Goal: Task Accomplishment & Management: Use online tool/utility

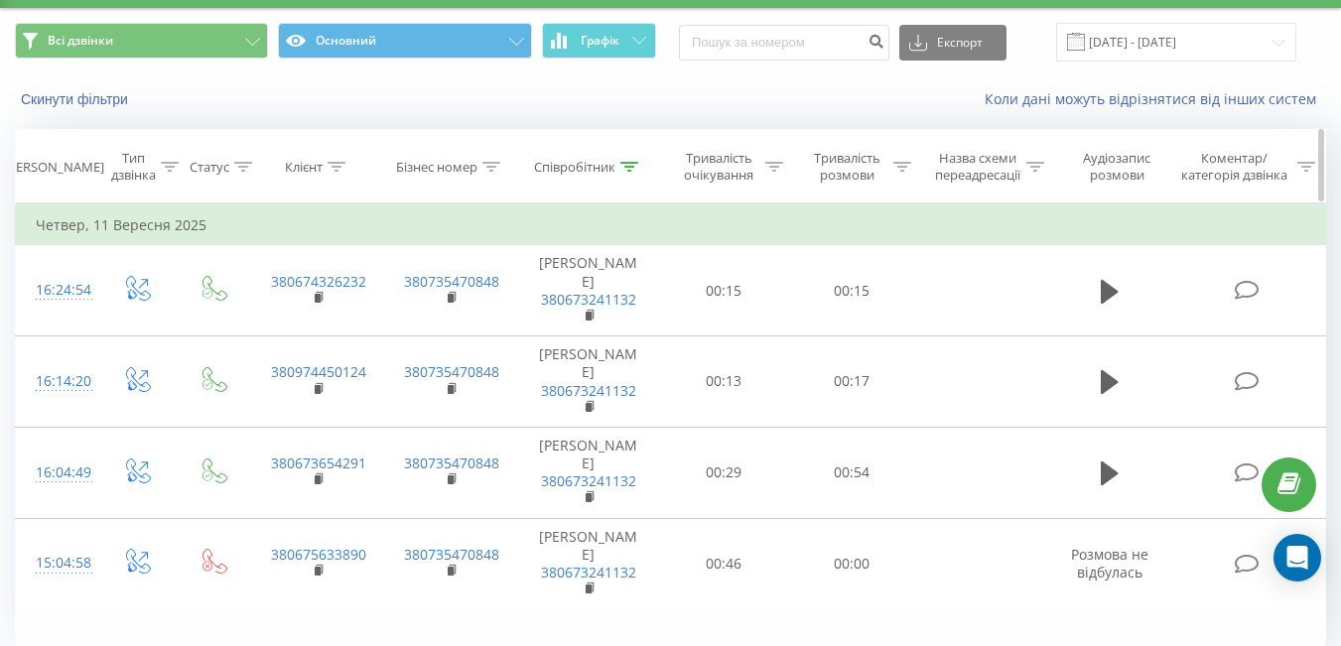
click at [634, 170] on icon at bounding box center [629, 167] width 18 height 10
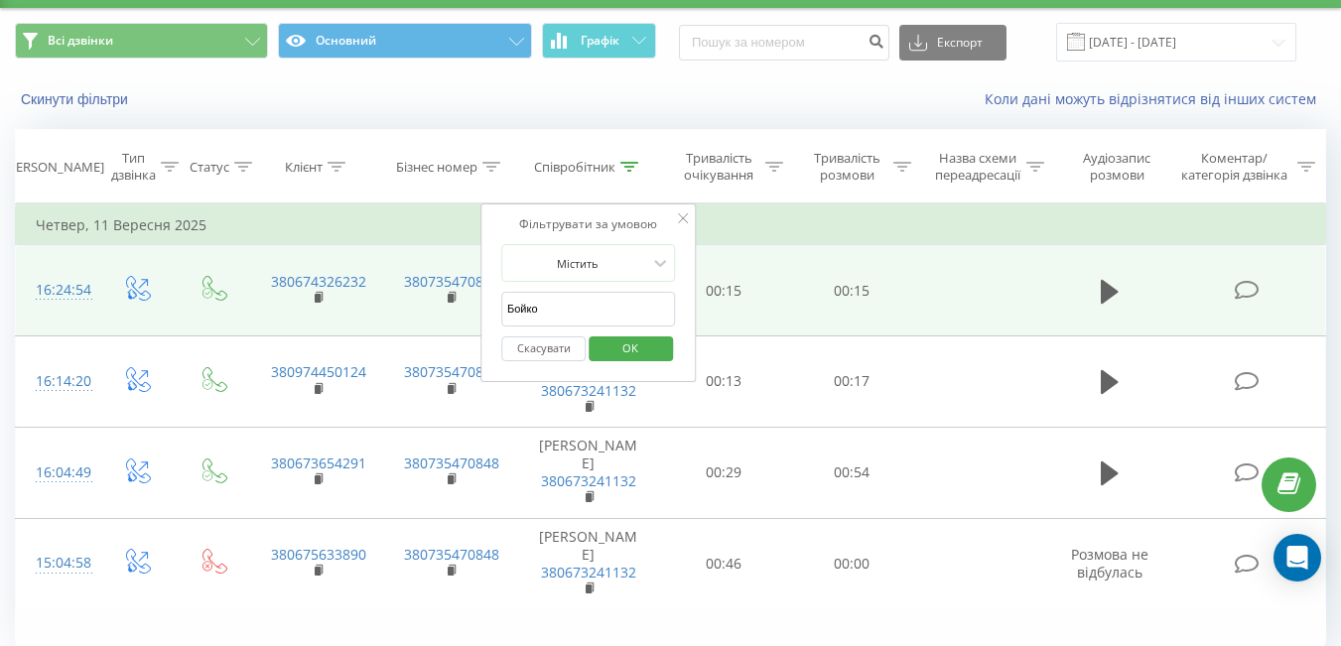
drag, startPoint x: 559, startPoint y: 317, endPoint x: 461, endPoint y: 284, distance: 102.6
click at [461, 284] on table "Фільтрувати за умовою Дорівнює Введіть значення Скасувати OK Фільтрувати за умо…" at bounding box center [670, 406] width 1311 height 406
type input "[PERSON_NAME]"
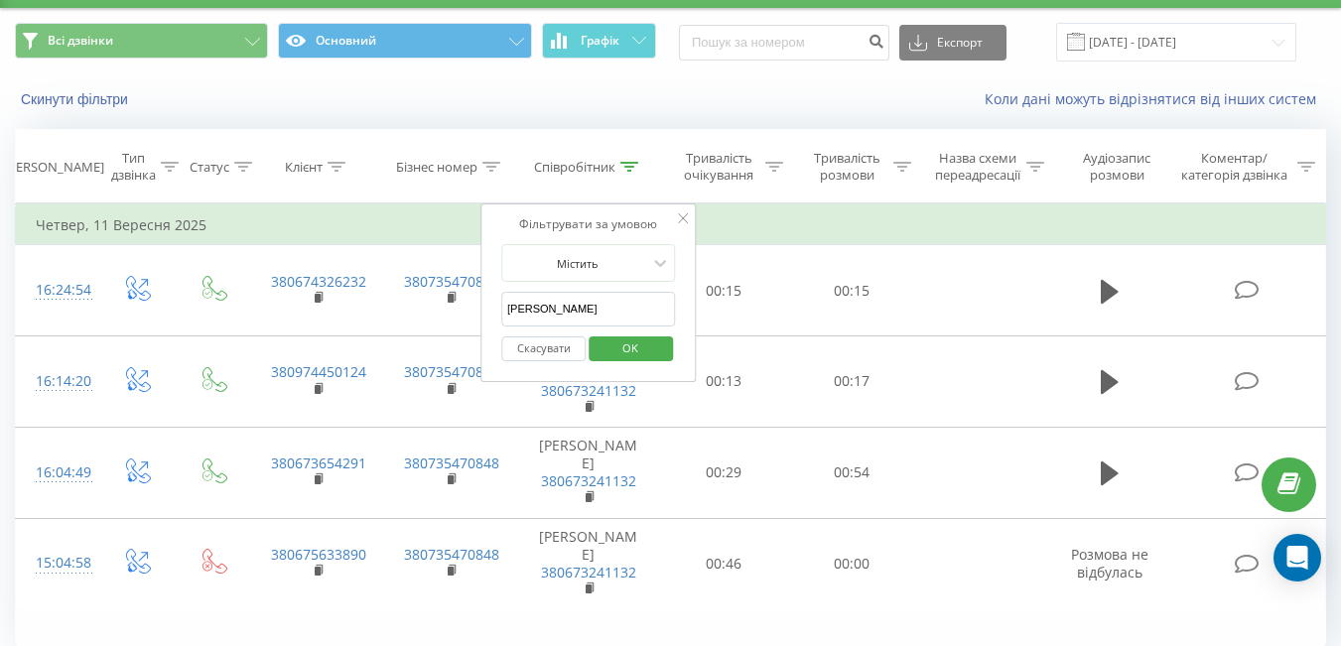
click at [643, 336] on span "OK" at bounding box center [630, 347] width 56 height 31
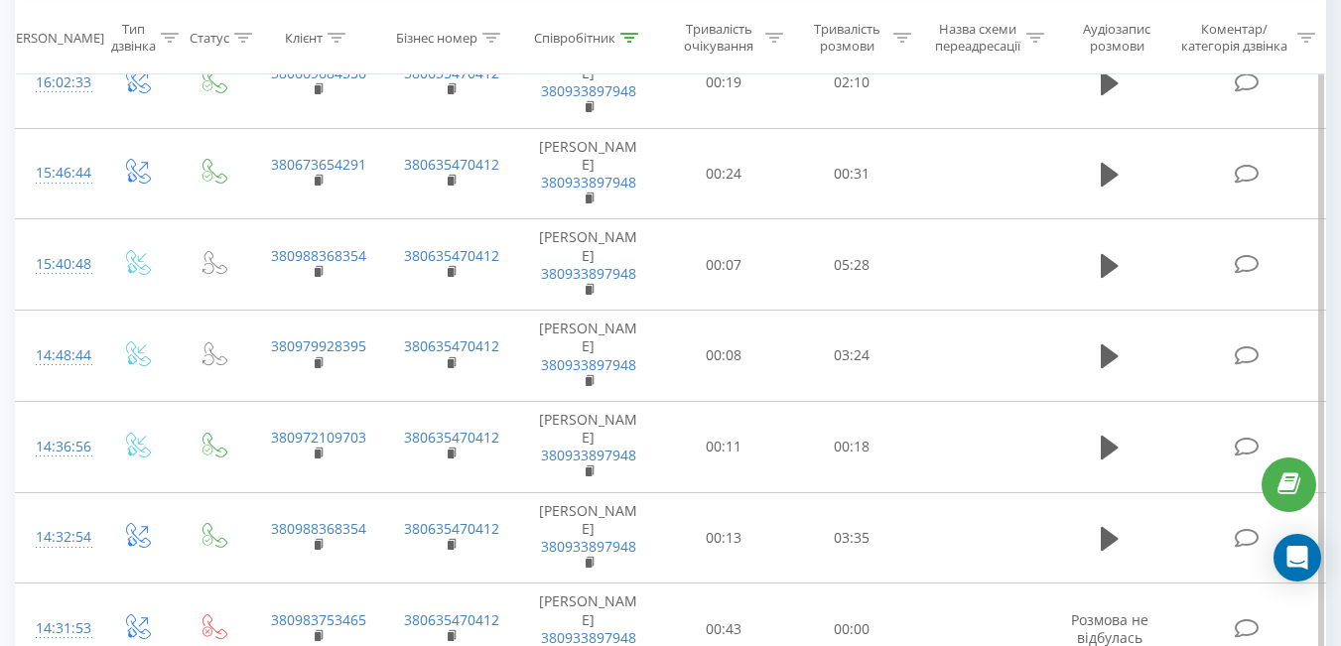
scroll to position [460, 0]
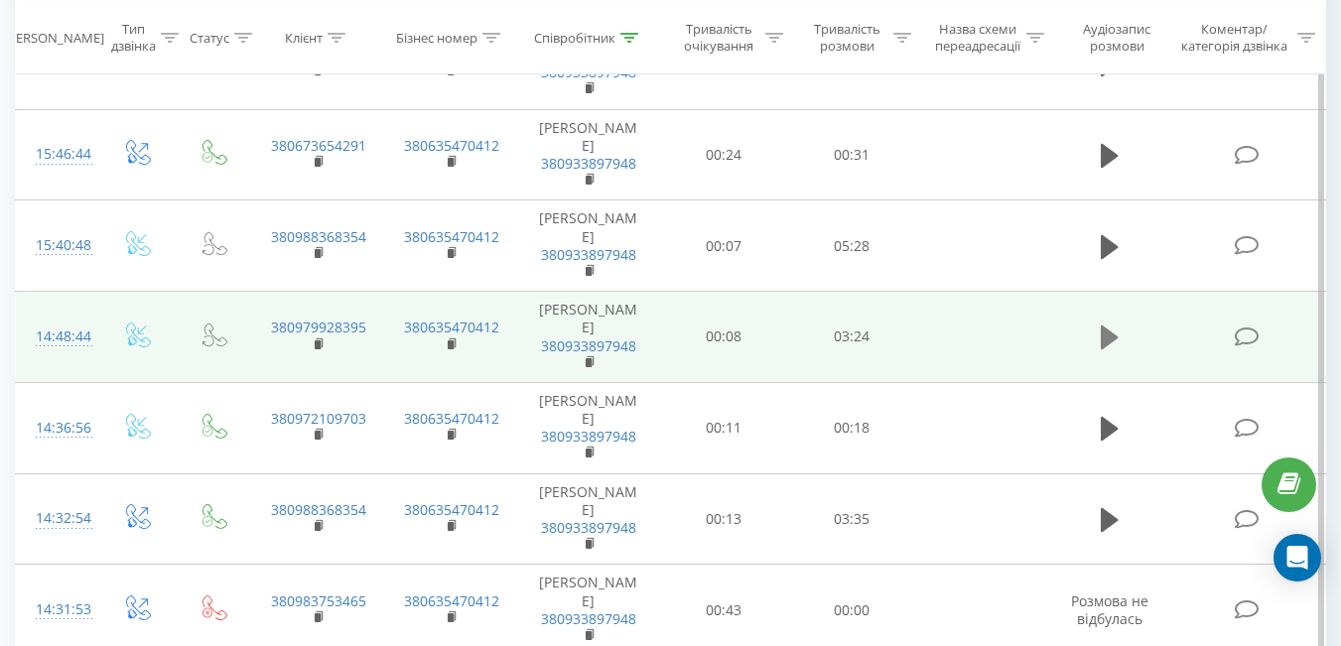
click at [1100, 337] on icon at bounding box center [1109, 337] width 18 height 28
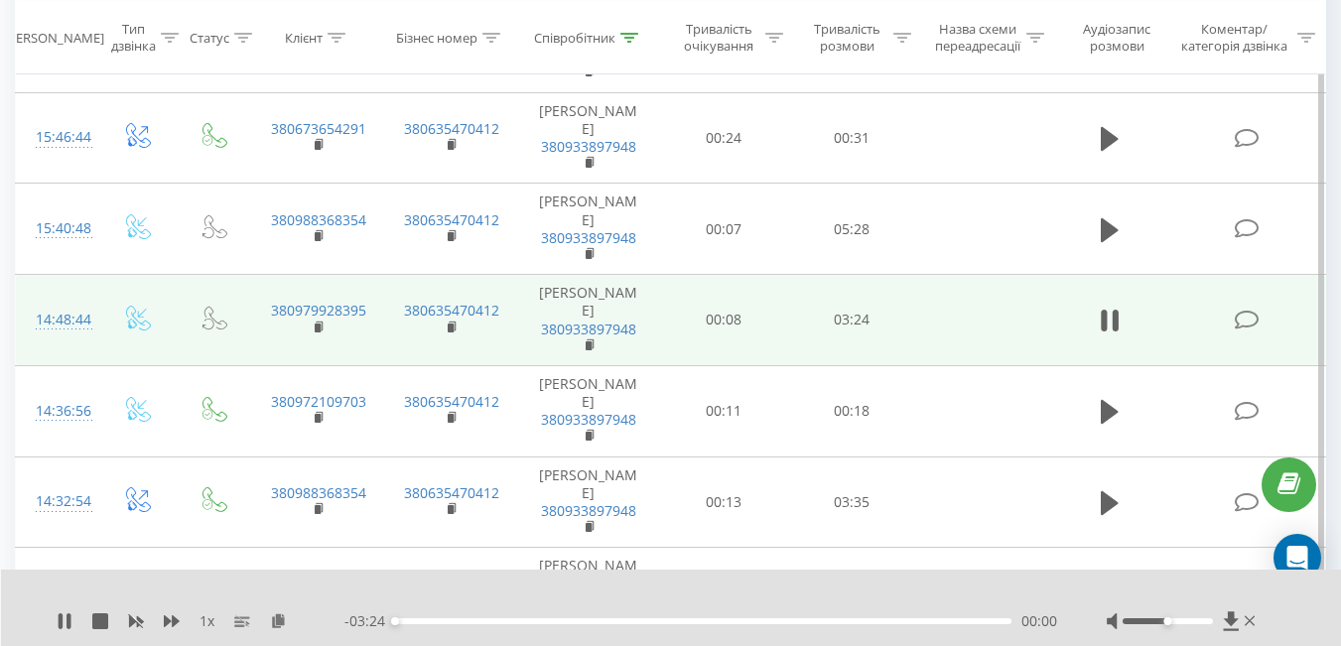
scroll to position [478, 0]
click at [276, 624] on icon at bounding box center [278, 620] width 17 height 14
click at [275, 620] on icon at bounding box center [278, 620] width 17 height 14
click at [317, 330] on rect at bounding box center [318, 325] width 6 height 9
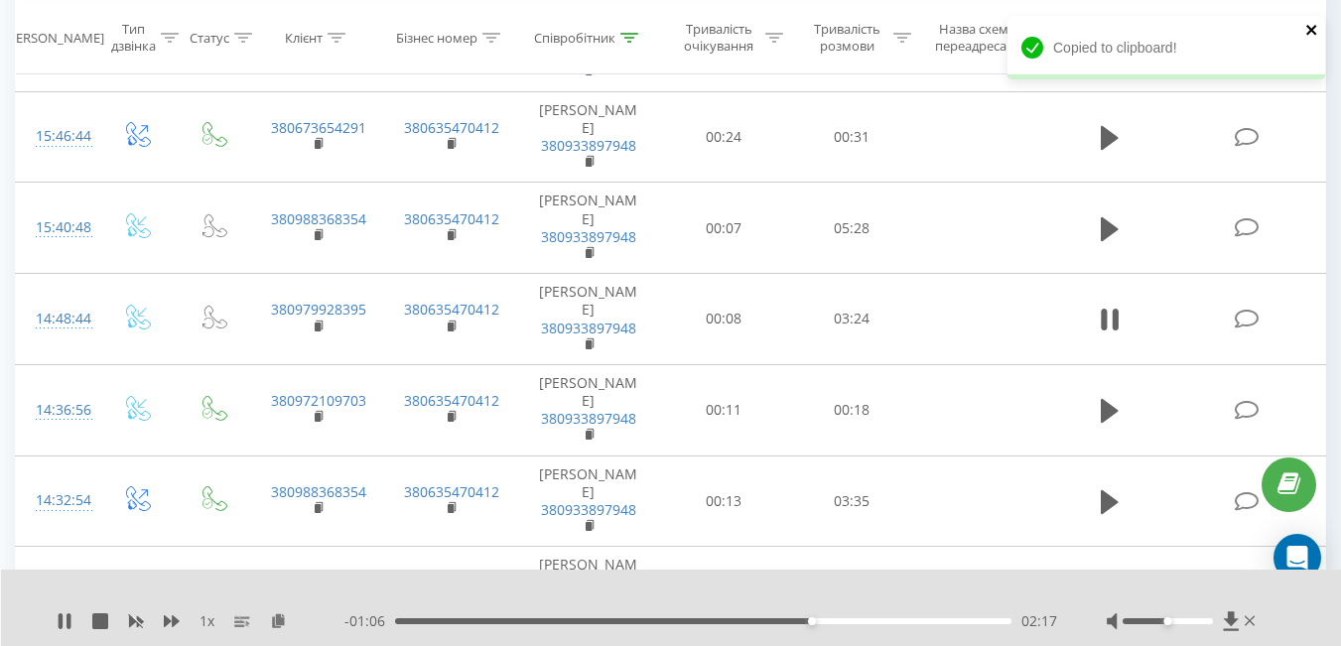
click at [1308, 29] on icon "close" at bounding box center [1312, 30] width 14 height 16
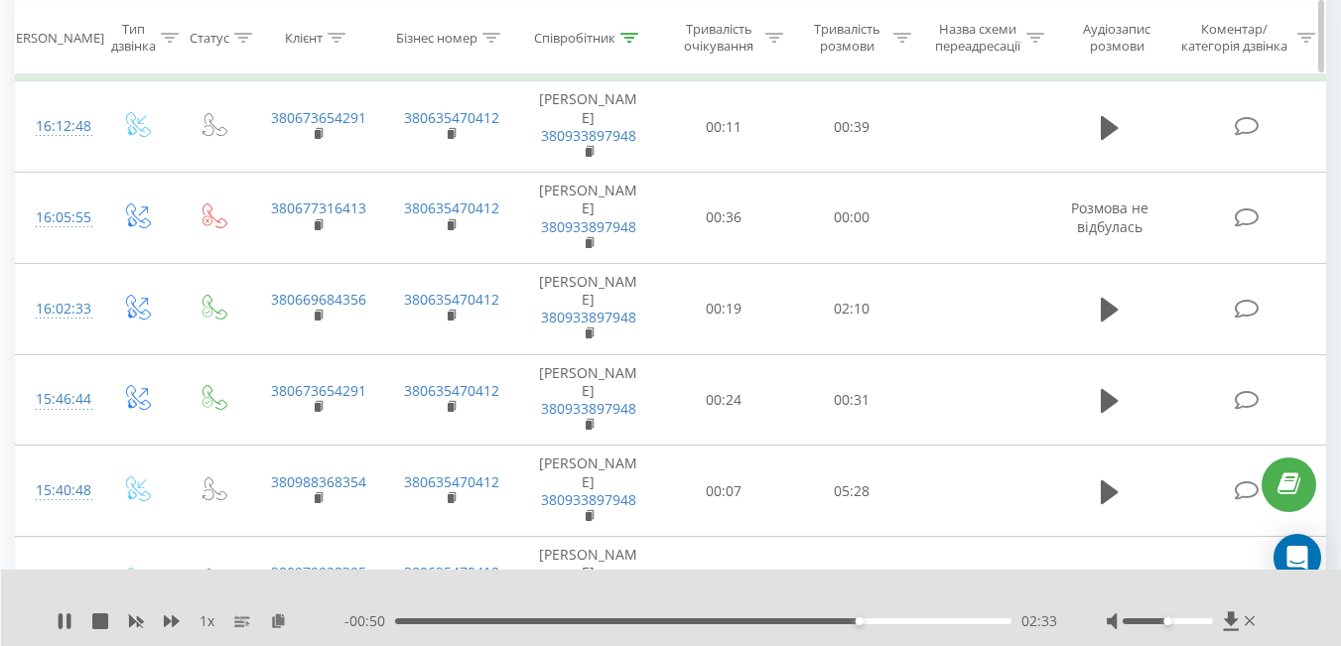
scroll to position [237, 0]
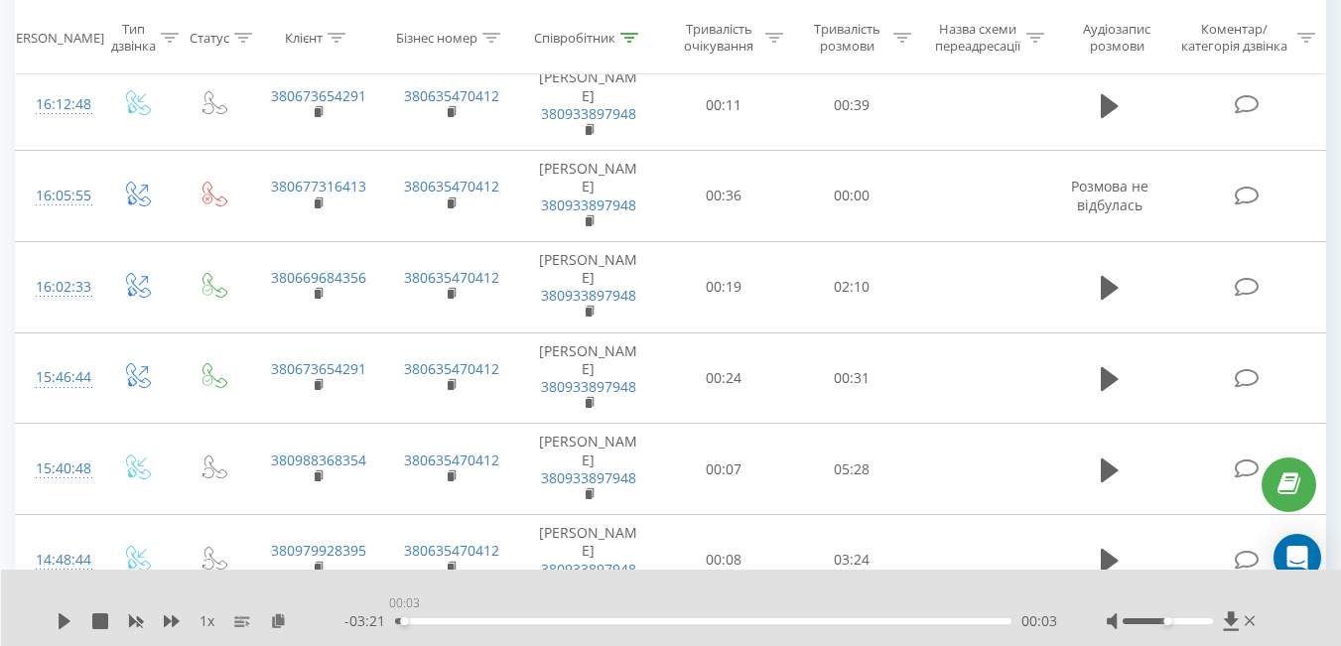
click at [399, 620] on div "00:03" at bounding box center [703, 621] width 616 height 6
click at [59, 616] on icon at bounding box center [65, 621] width 16 height 16
drag, startPoint x: 403, startPoint y: 618, endPoint x: 366, endPoint y: 623, distance: 37.0
click at [366, 623] on div "- 03:24 00:00 00:00" at bounding box center [700, 621] width 712 height 20
click at [405, 616] on div "- 02:14 01:09 01:09" at bounding box center [700, 621] width 712 height 20
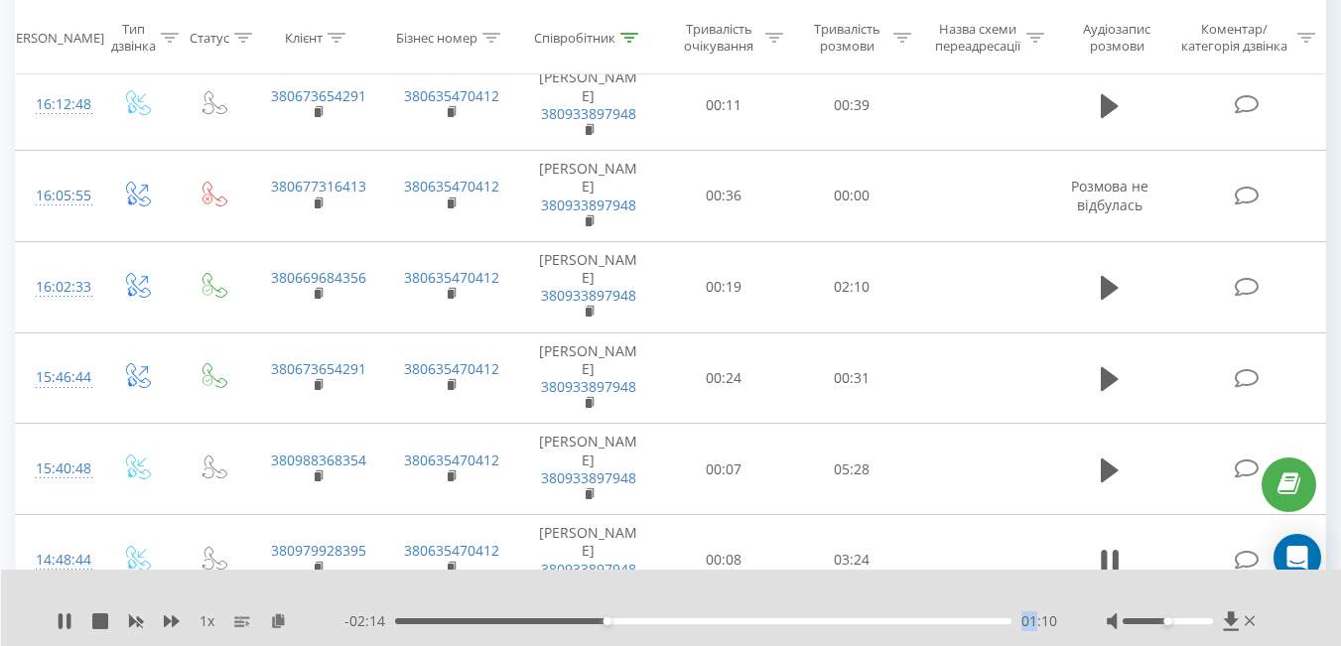
drag, startPoint x: 405, startPoint y: 616, endPoint x: 460, endPoint y: 614, distance: 55.6
click at [460, 614] on div "- 02:14 01:10 01:10" at bounding box center [700, 621] width 712 height 20
click at [458, 620] on div "- 02:13 01:11 01:11" at bounding box center [700, 621] width 712 height 20
drag, startPoint x: 458, startPoint y: 620, endPoint x: 358, endPoint y: 612, distance: 100.5
click at [358, 612] on div "- 03:24 00:00 00:00" at bounding box center [700, 621] width 712 height 20
